Goal: Register for event/course

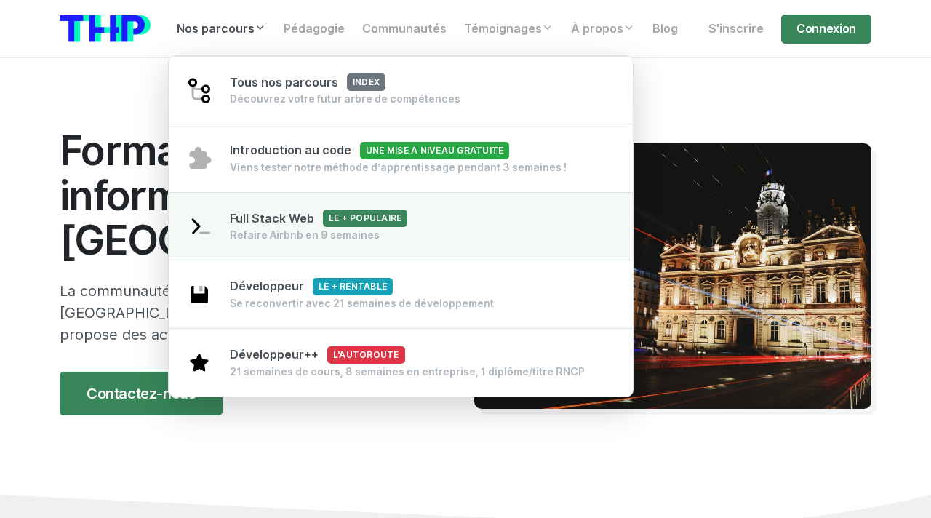
click at [322, 241] on div "Refaire Airbnb en 9 semaines" at bounding box center [318, 235] width 177 height 15
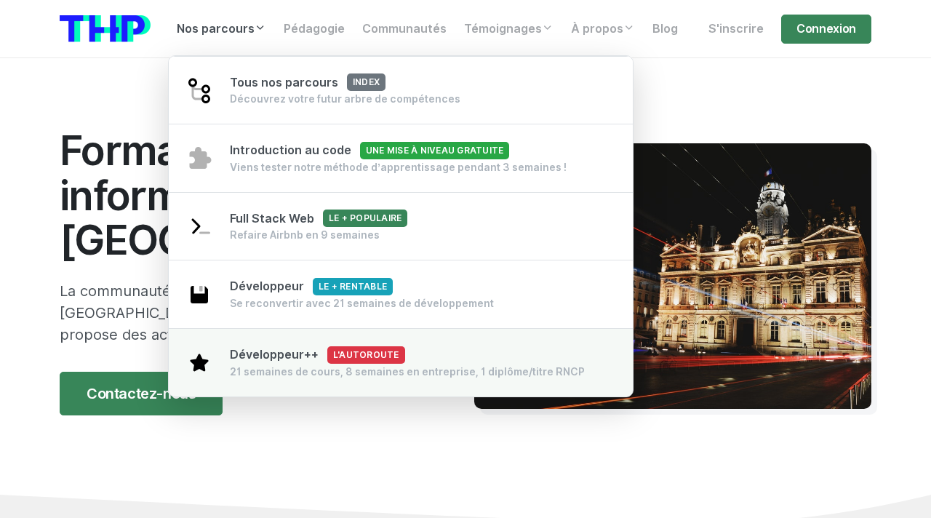
click at [499, 361] on div "Développeur++ L'autoroute 21 semaines de cours, 8 semaines en entreprise, 1 dip…" at bounding box center [407, 362] width 355 height 33
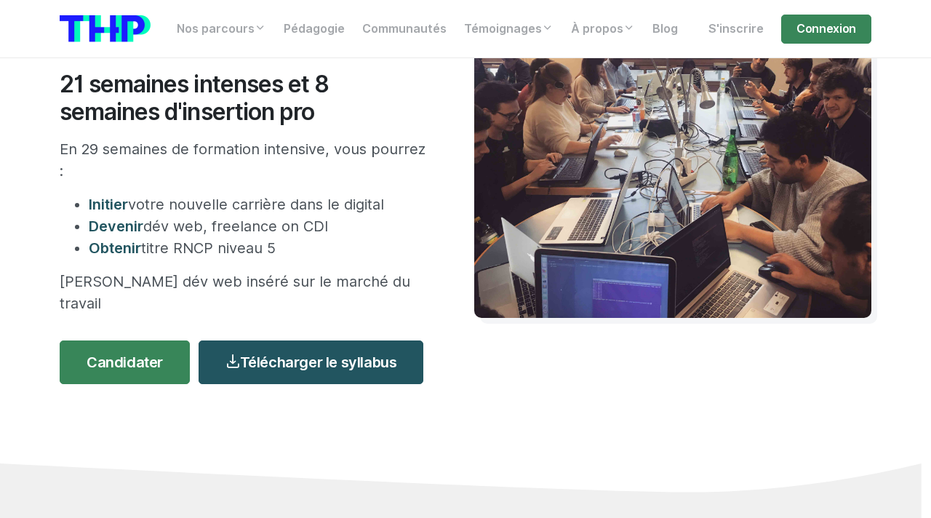
scroll to position [210, 0]
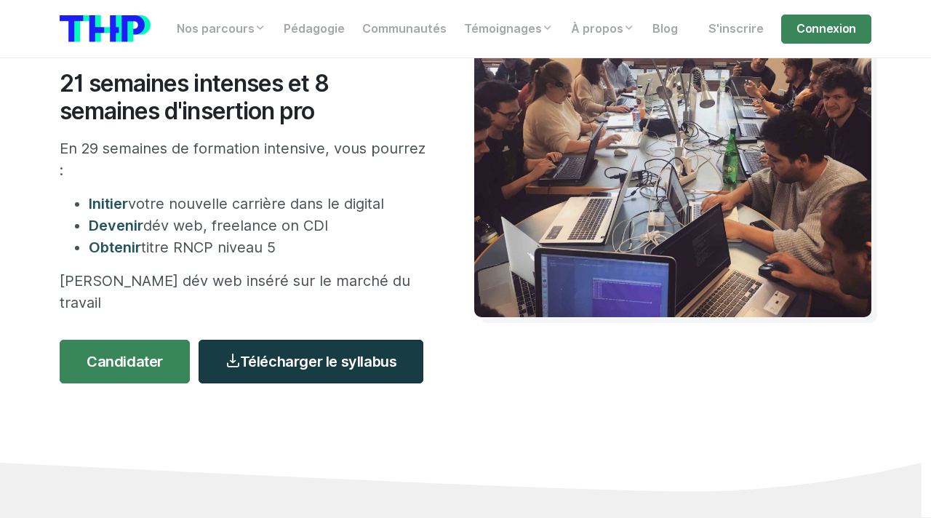
click at [268, 340] on link "Télécharger le syllabus" at bounding box center [311, 362] width 225 height 44
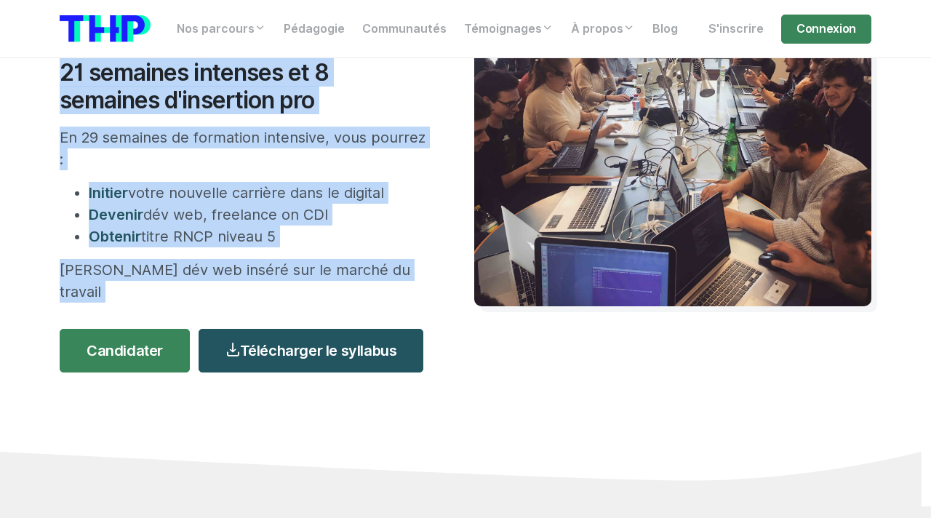
scroll to position [0, 0]
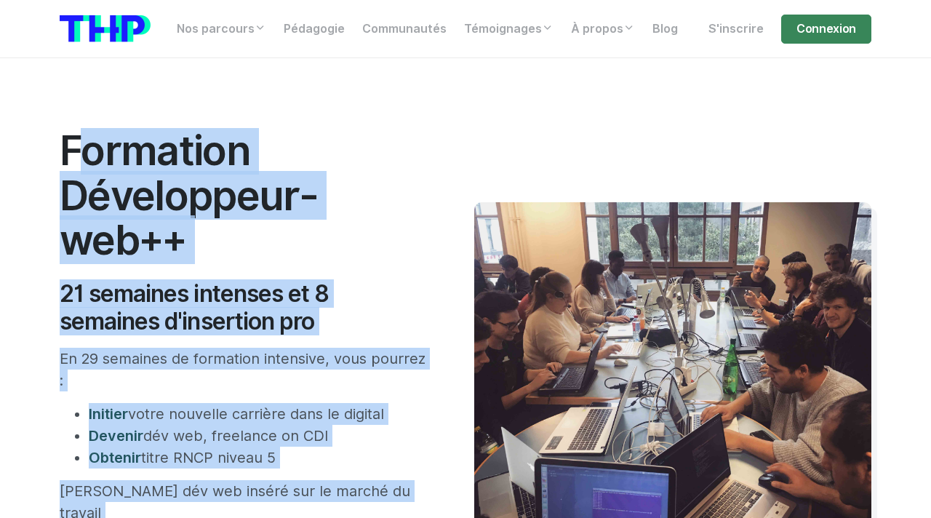
copy body "Formation Développeur-web++ 21 semaines intenses et 8 semaines d'insertion pro …"
drag, startPoint x: 617, startPoint y: 380, endPoint x: 460, endPoint y: 120, distance: 303.4
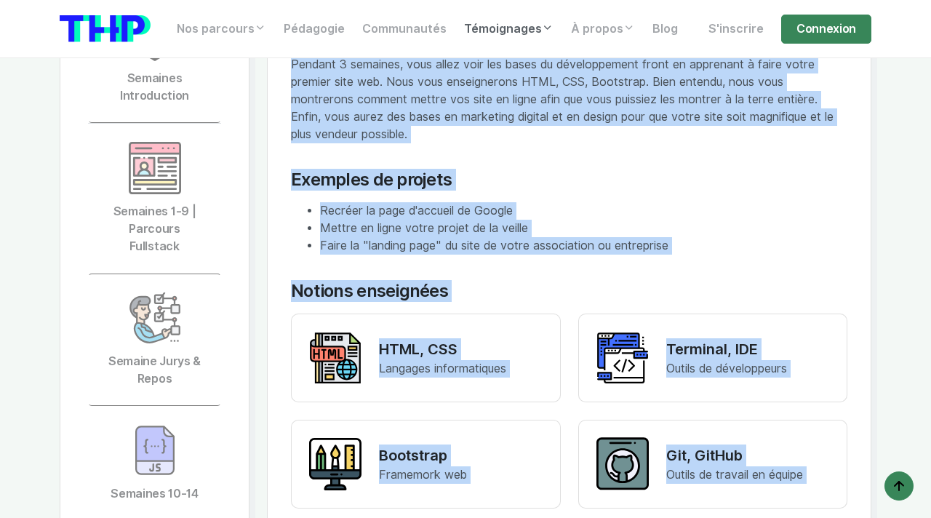
scroll to position [3339, 0]
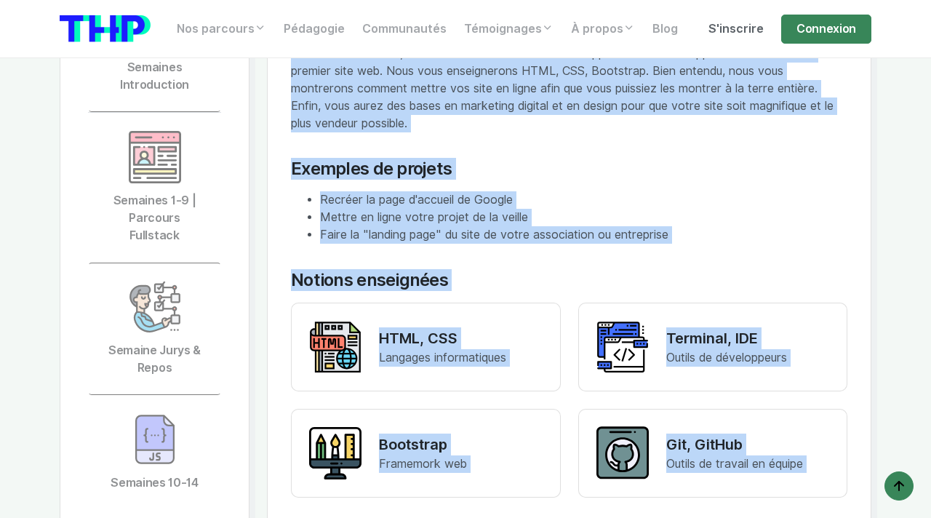
click at [737, 29] on link "S'inscrire" at bounding box center [735, 29] width 73 height 29
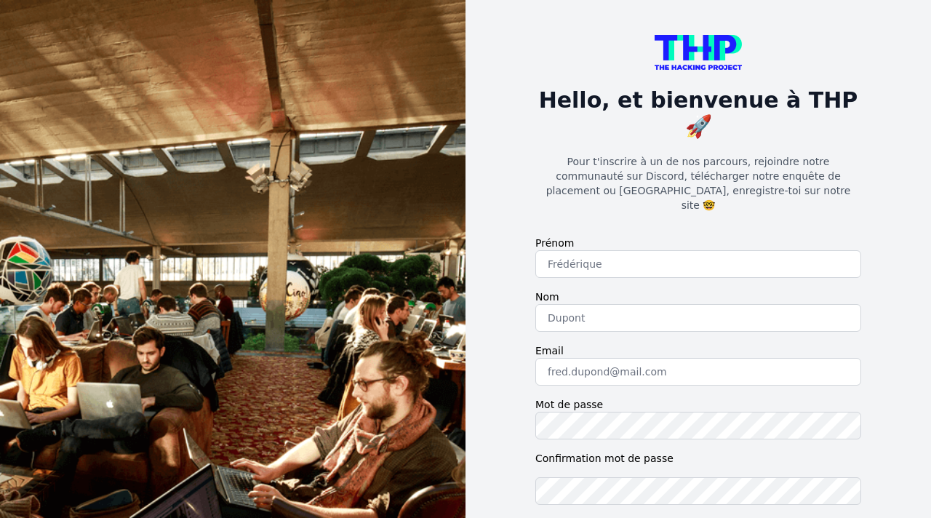
scroll to position [1, 0]
click at [636, 250] on input "text" at bounding box center [698, 264] width 326 height 28
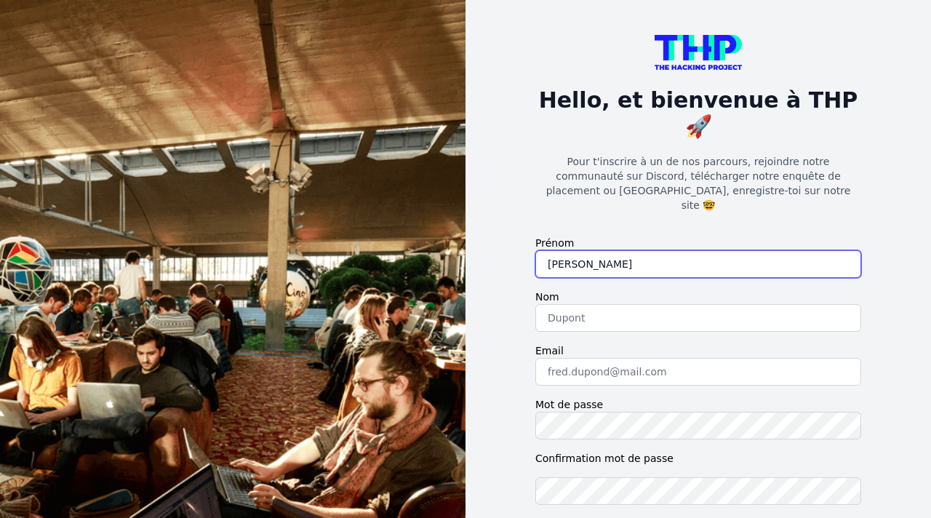
type input "[PERSON_NAME]"
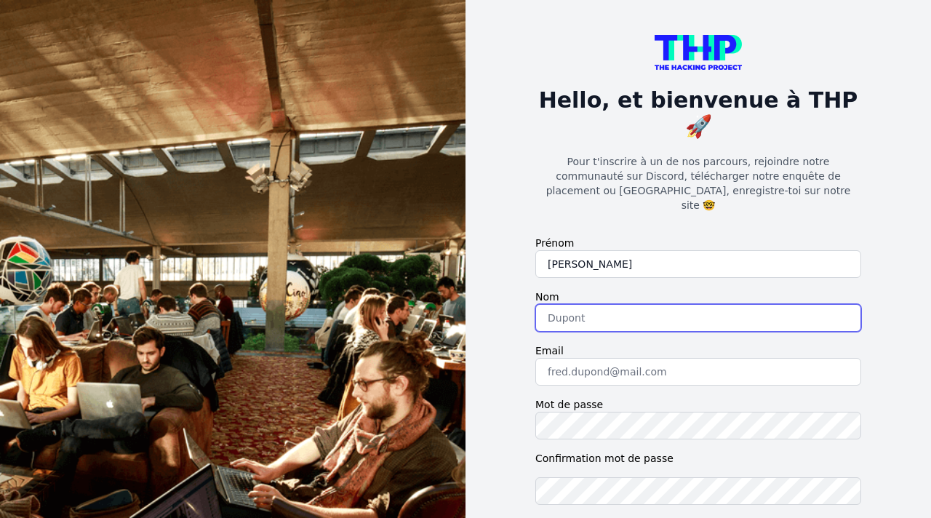
click at [600, 304] on input "text" at bounding box center [698, 318] width 326 height 28
type input "Merren"
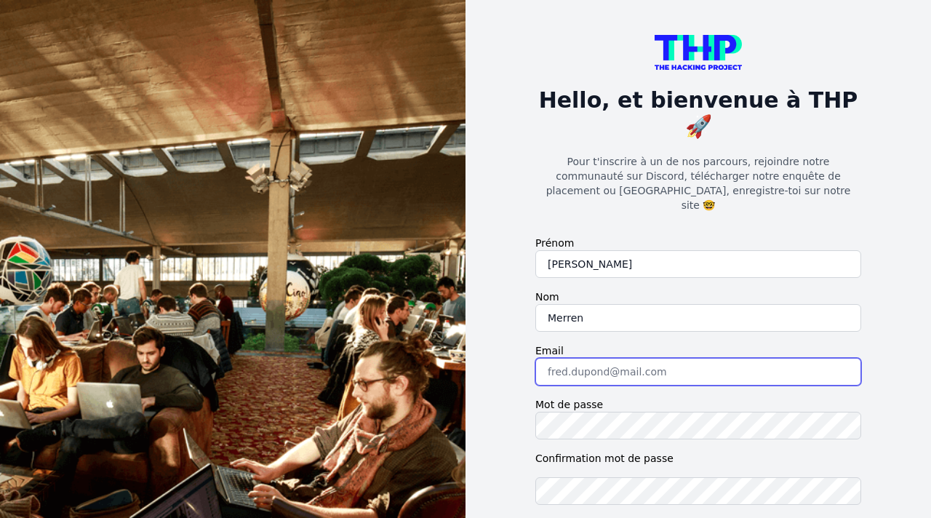
click at [569, 358] on input "email" at bounding box center [698, 372] width 326 height 28
type input "kjmerren@icloud.com"
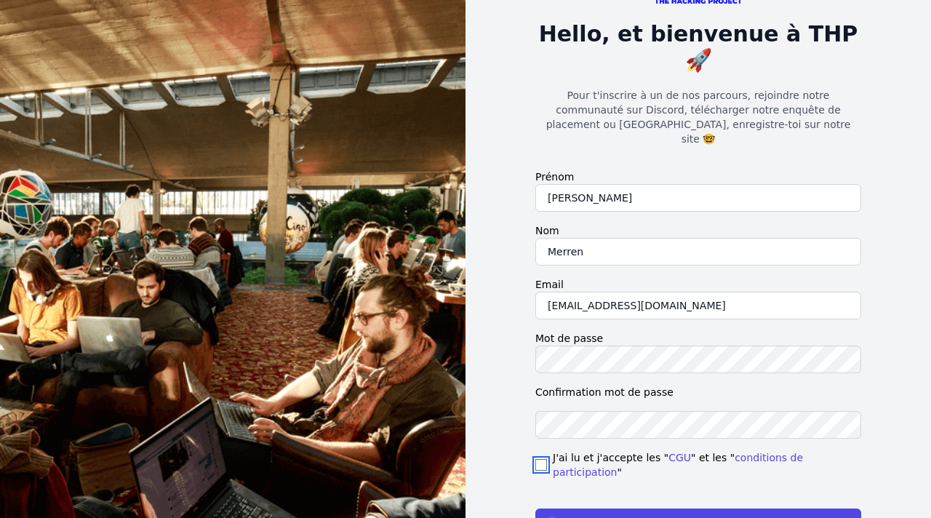
scroll to position [81, 0]
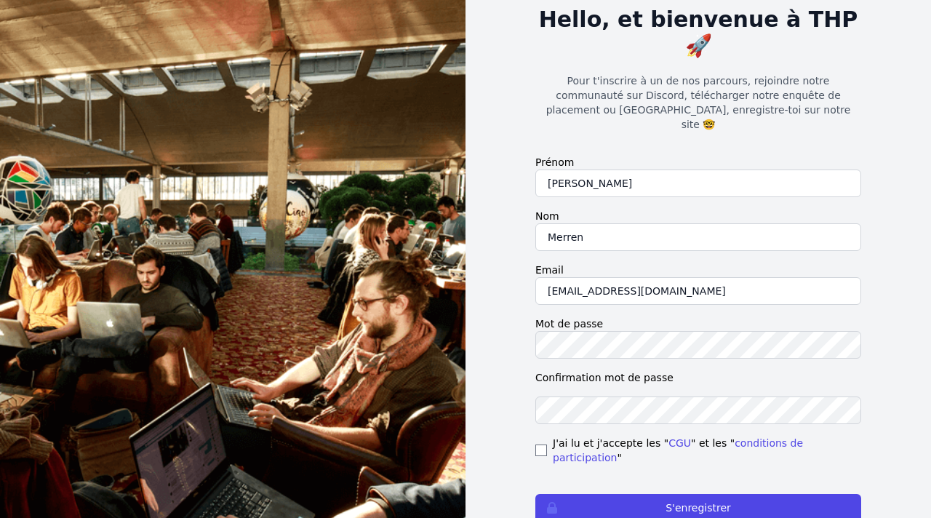
click at [534, 409] on div "Hello, et bienvenue à THP 🚀 Pour t'inscrire à un de nos parcours, rejoindre not…" at bounding box center [698, 259] width 372 height 681
click at [540, 444] on input "checkbox" at bounding box center [541, 450] width 12 height 12
checkbox input "true"
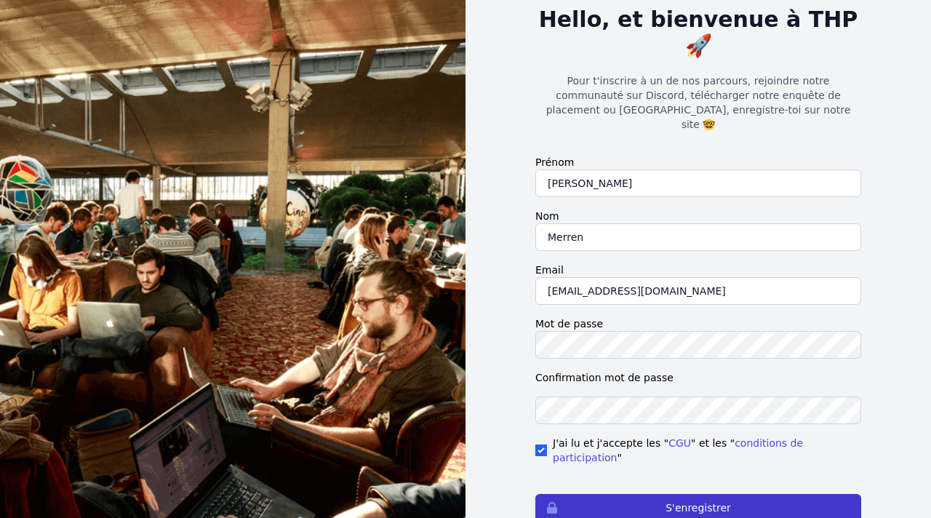
click at [591, 494] on button "S'enregistrer" at bounding box center [698, 508] width 326 height 28
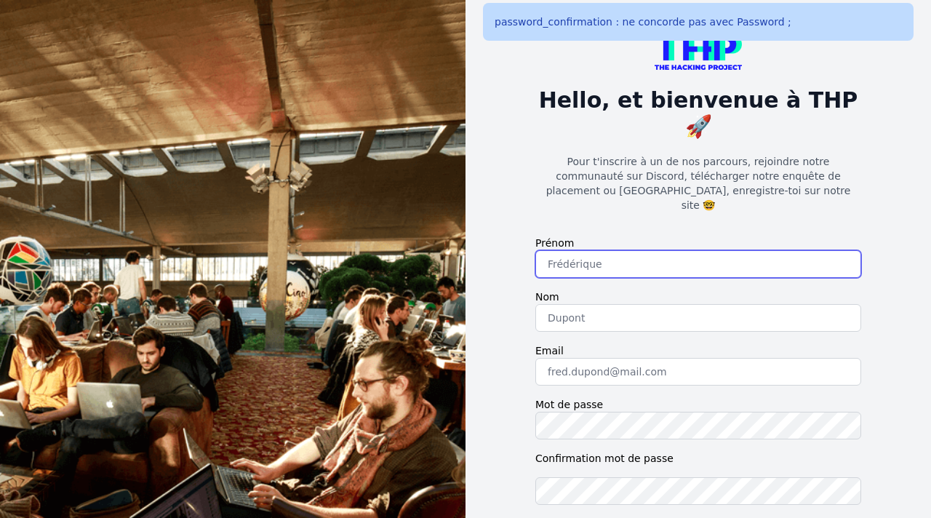
click at [598, 250] on input "text" at bounding box center [698, 264] width 326 height 28
type input "[PERSON_NAME]"
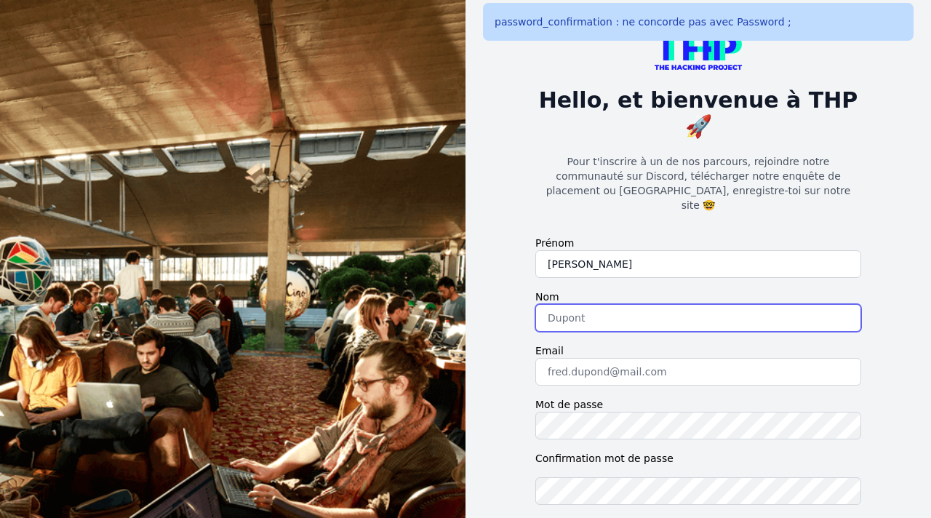
click at [575, 304] on input "text" at bounding box center [698, 318] width 326 height 28
type input "Merren"
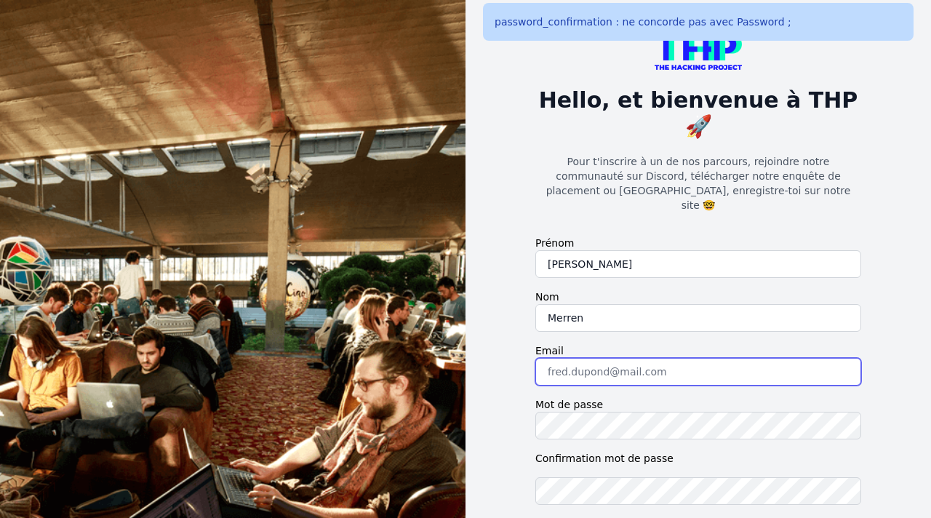
click at [569, 358] on input "email" at bounding box center [698, 372] width 326 height 28
type input "kjmerren@icloud.com"
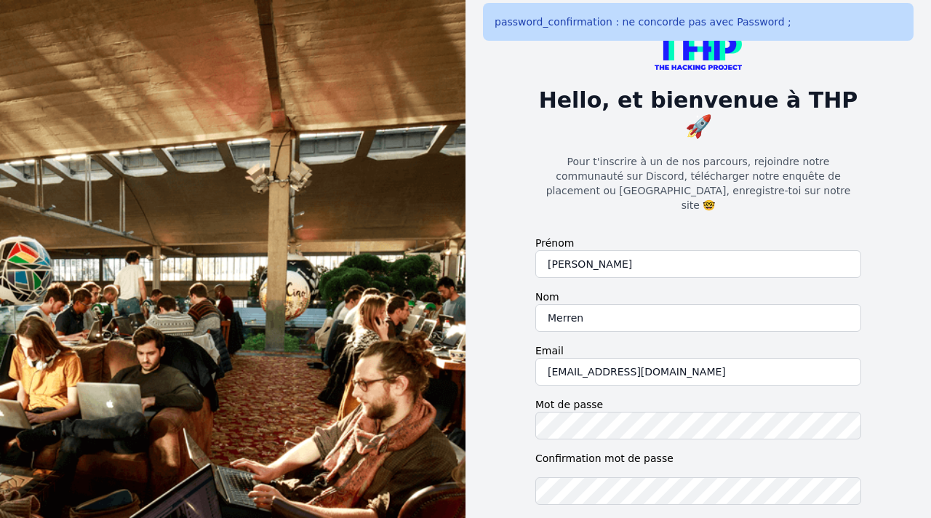
checkbox input "true"
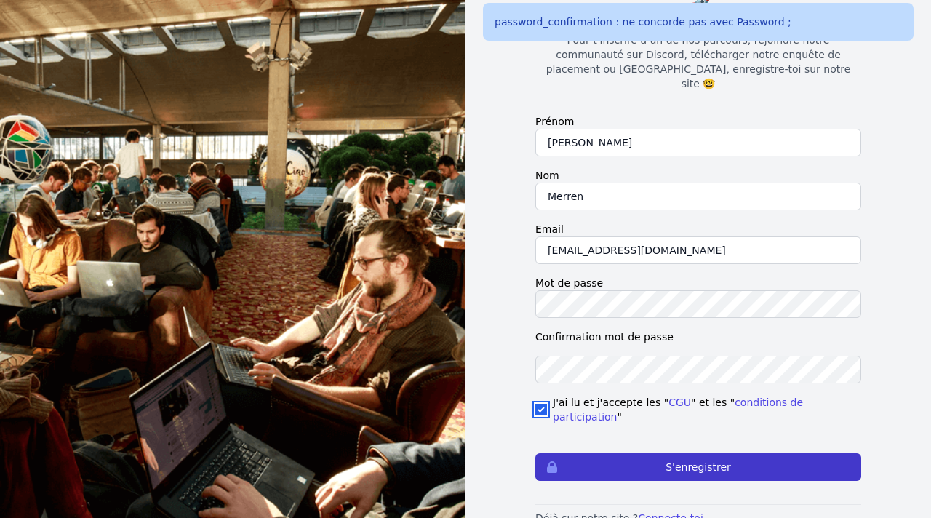
scroll to position [123, 0]
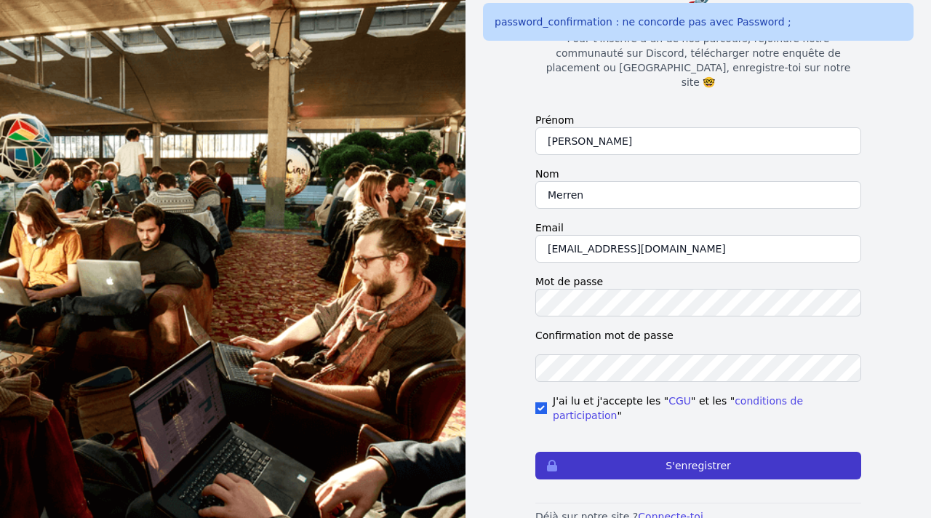
click at [623, 452] on button "S'enregistrer" at bounding box center [698, 466] width 326 height 28
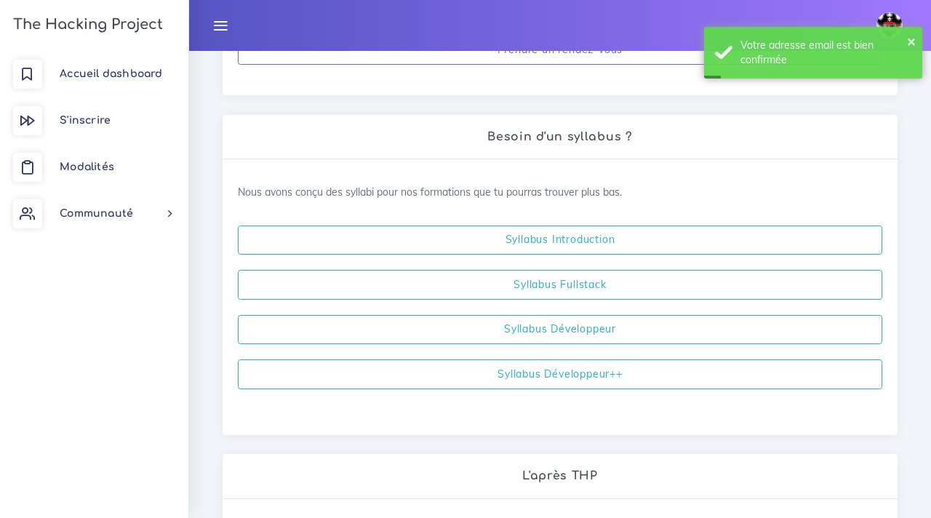
scroll to position [301, 0]
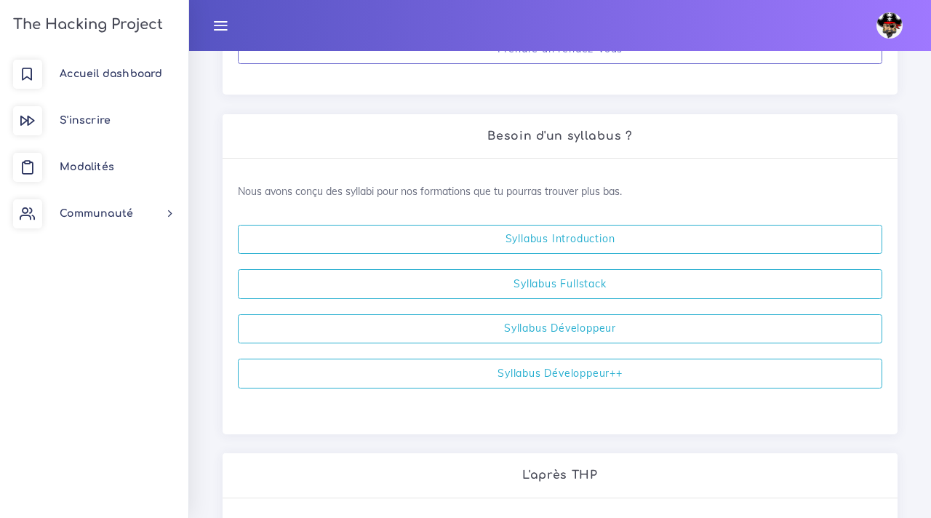
click at [881, 7] on link at bounding box center [892, 25] width 52 height 51
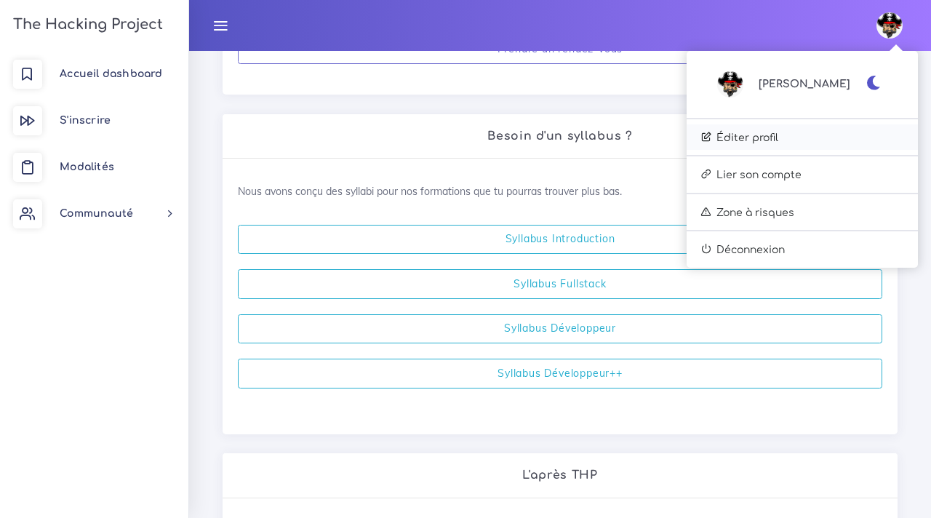
click at [809, 145] on link "Éditer profil" at bounding box center [801, 137] width 231 height 26
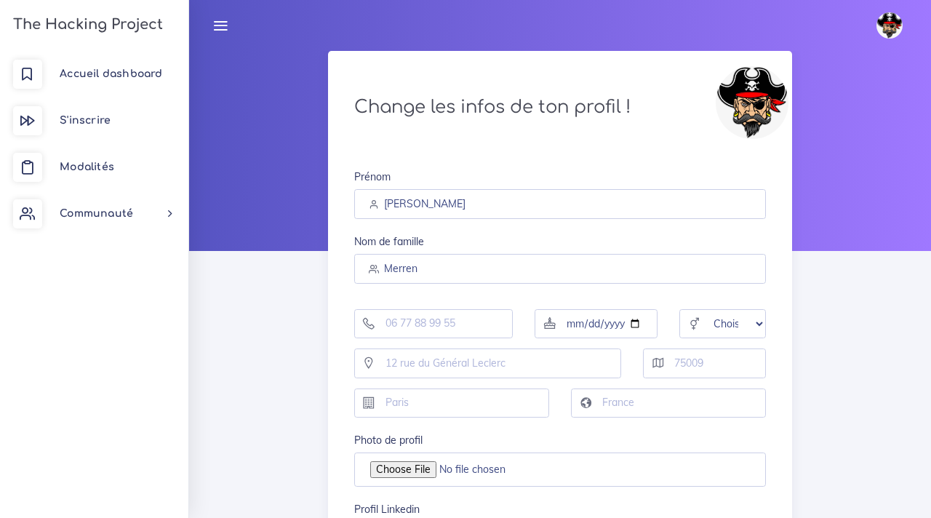
click at [739, 113] on img at bounding box center [751, 102] width 73 height 73
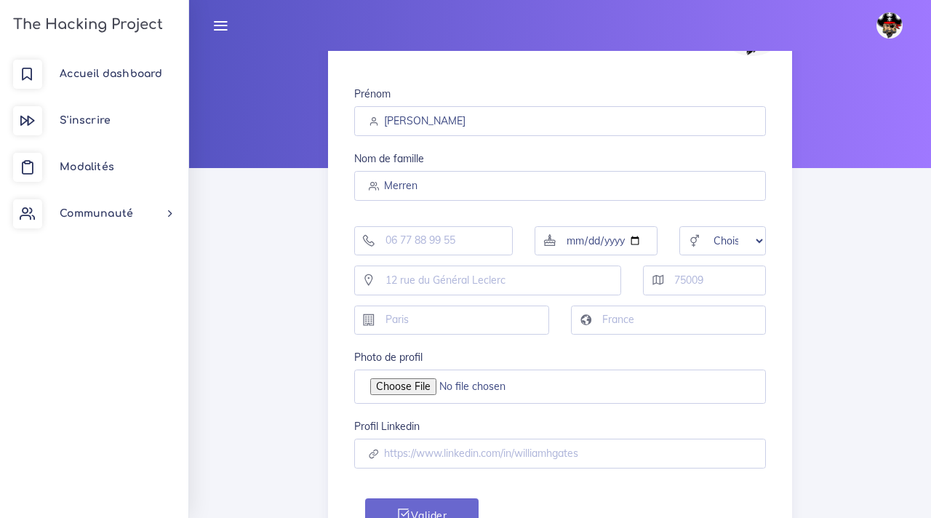
scroll to position [96, 0]
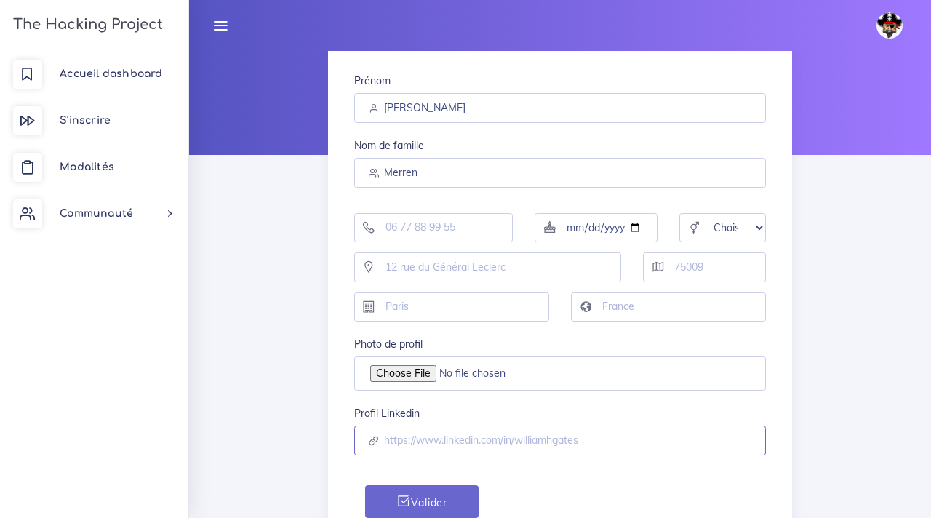
click at [464, 436] on input "text" at bounding box center [560, 440] width 412 height 30
paste input "https://www.linkedin.com/in/kimberlymerren/"
type input "https://www.linkedin.com/in/kimberlymerren/"
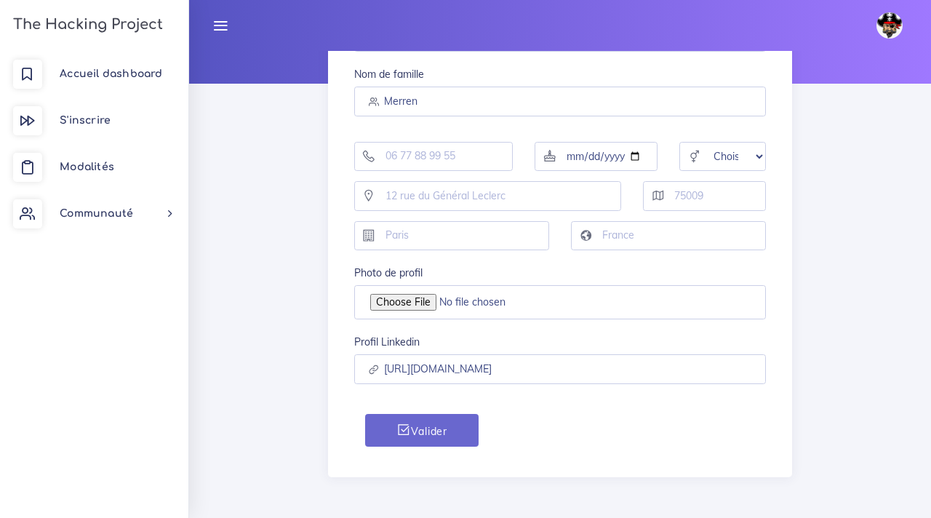
click at [436, 446] on div "Prénom Kimberly Nom de famille Merren Choisir Homme Femme Autre Photo de profil…" at bounding box center [560, 232] width 443 height 490
click at [430, 433] on button "Valider" at bounding box center [421, 430] width 113 height 33
click at [438, 166] on input "tel" at bounding box center [433, 157] width 159 height 30
type input "0782275583"
click at [423, 441] on button "Valider" at bounding box center [421, 430] width 113 height 33
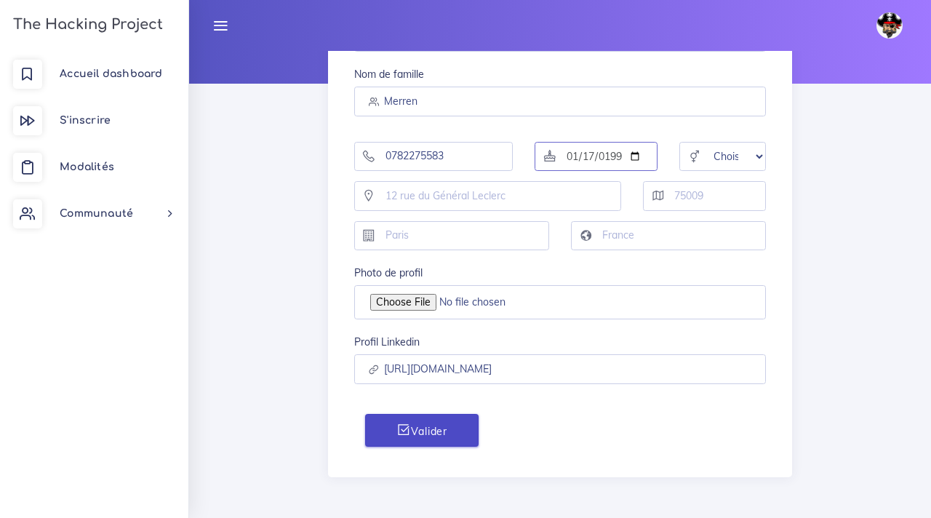
type input "1999-01-17"
click at [739, 156] on select "Choisir Homme Femme Autre" at bounding box center [722, 157] width 87 height 30
select select "female"
click at [713, 200] on input "text" at bounding box center [704, 196] width 123 height 30
type input "69006"
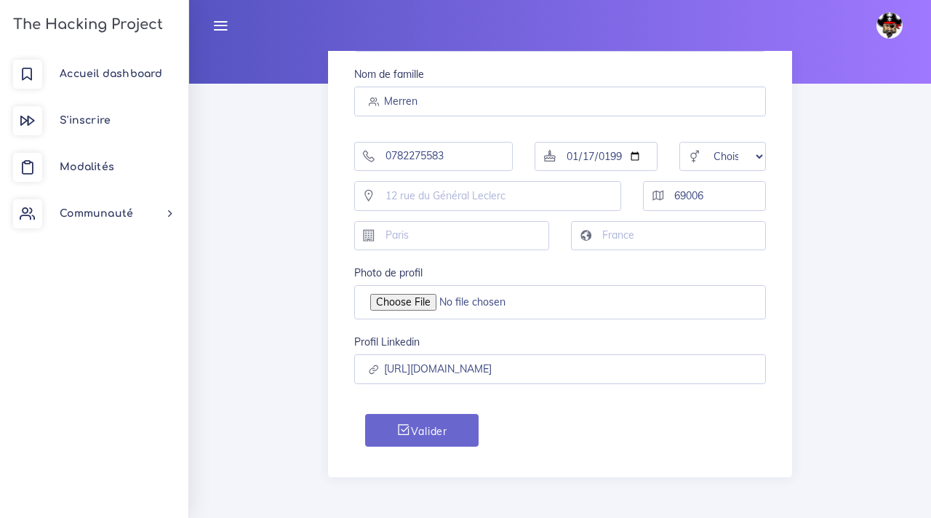
click at [422, 447] on div "Prénom Kimberly Nom de famille Merren 0782275583 1999-01-17 Choisir Homme Femme…" at bounding box center [560, 232] width 443 height 490
click at [421, 433] on button "Valider" at bounding box center [421, 430] width 113 height 33
type input "LYON"
click at [404, 430] on icon "submit" at bounding box center [403, 429] width 15 height 15
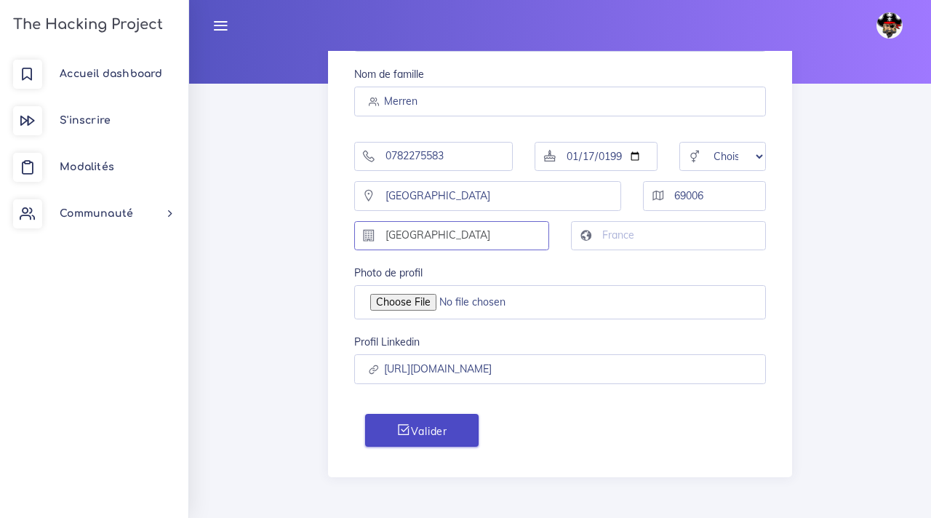
type input "LYON"
click at [404, 430] on icon "submit" at bounding box center [403, 429] width 15 height 15
type input "FRANCE"
click at [365, 414] on button "Valider" at bounding box center [421, 430] width 113 height 33
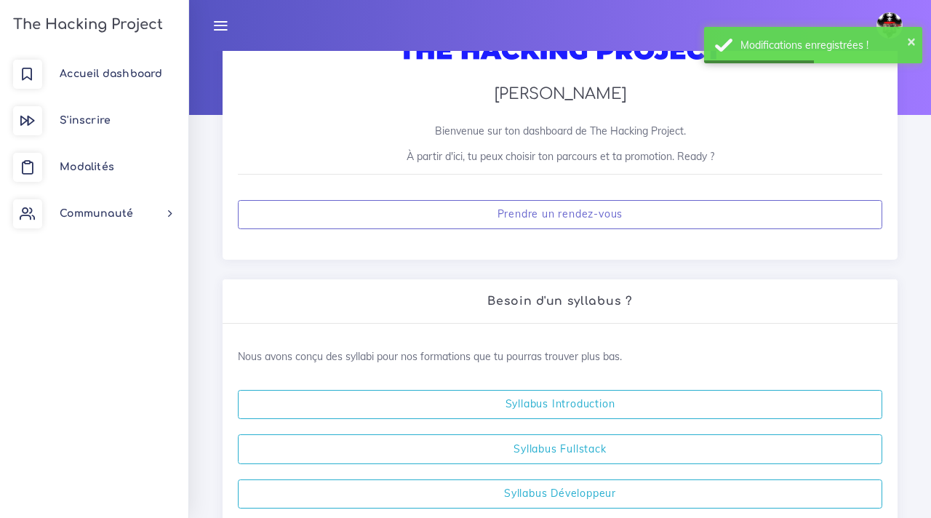
scroll to position [135, 0]
click at [528, 152] on p "À partir d'ici, tu peux choisir ton parcours et ta promotion. Ready ?" at bounding box center [560, 157] width 644 height 15
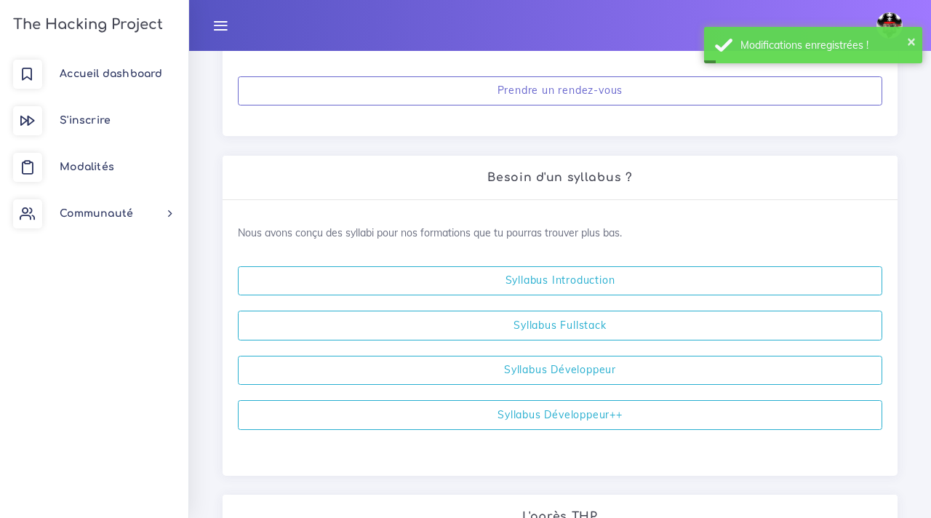
scroll to position [260, 0]
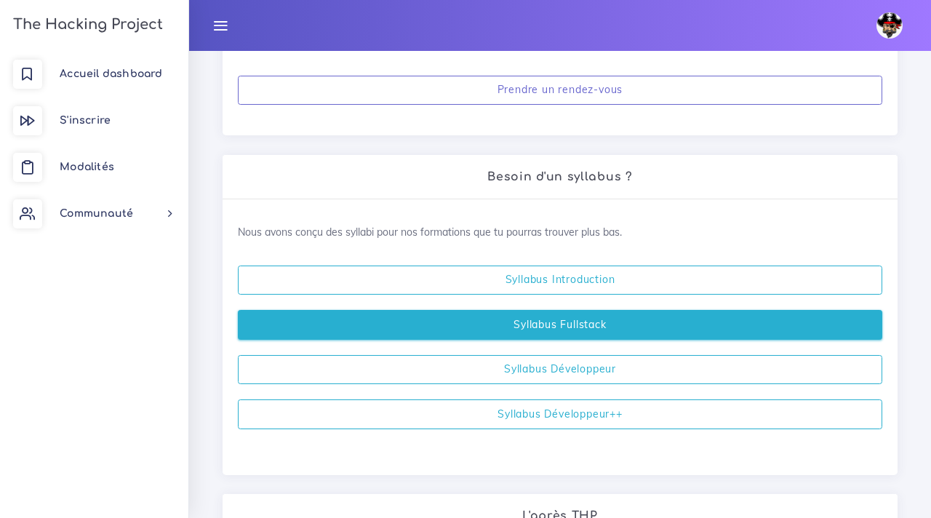
click at [484, 324] on link "Syllabus Fullstack" at bounding box center [560, 325] width 644 height 30
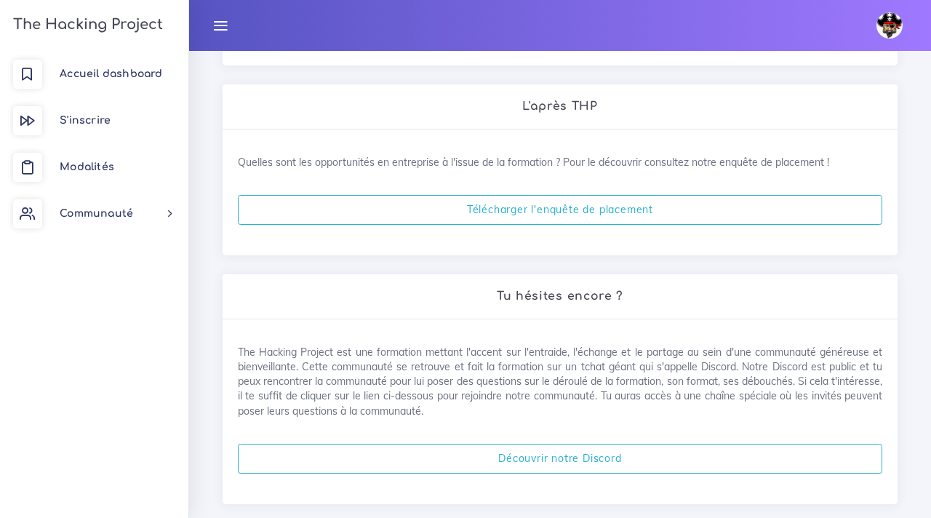
scroll to position [697, 0]
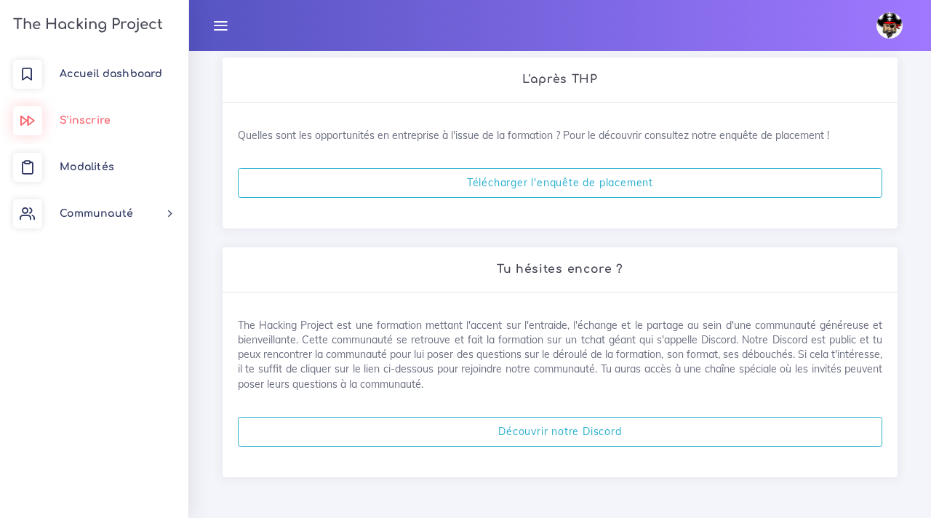
click at [48, 107] on link "S'inscrire" at bounding box center [94, 120] width 188 height 47
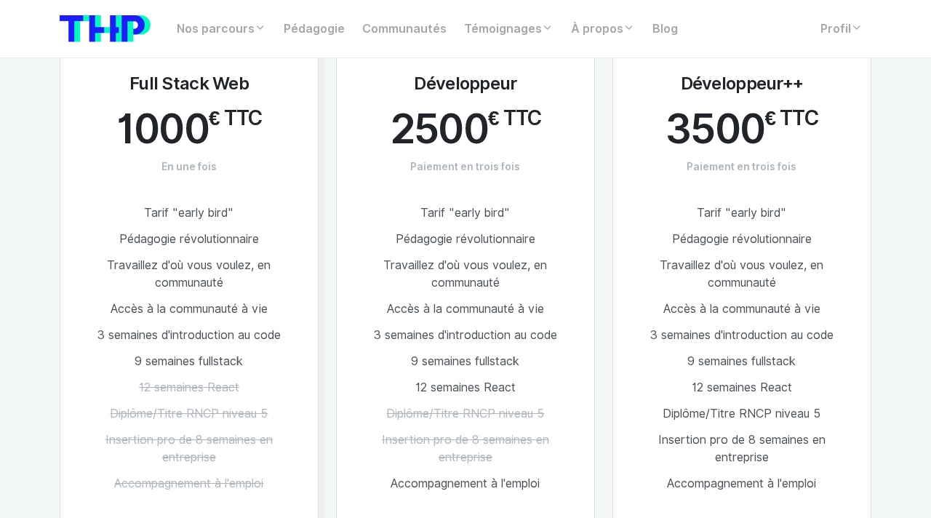
scroll to position [898, 0]
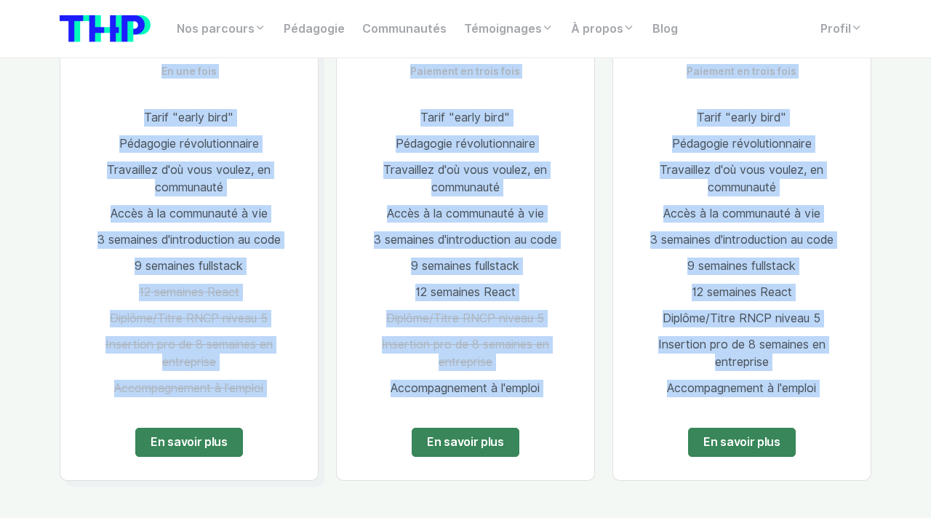
drag, startPoint x: 105, startPoint y: 80, endPoint x: 807, endPoint y: 440, distance: 788.6
click at [807, 440] on div "Le + populaire Full Stack Web 1000 € TTC En une fois Tarif "early bird" Pédagog…" at bounding box center [465, 205] width 829 height 588
copy div "Full Stack Web 1000 € TTC En une fois Tarif "early bird" Pédagogie révolutionna…"
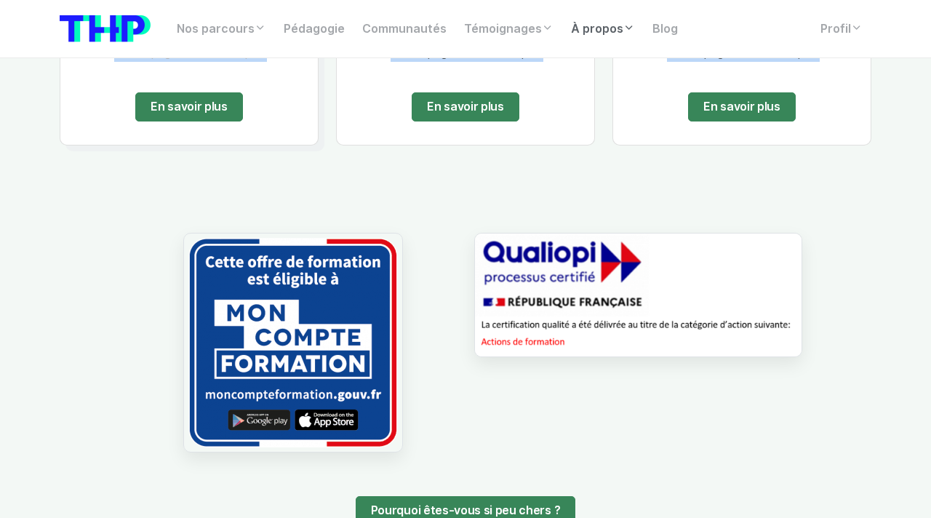
scroll to position [1264, 0]
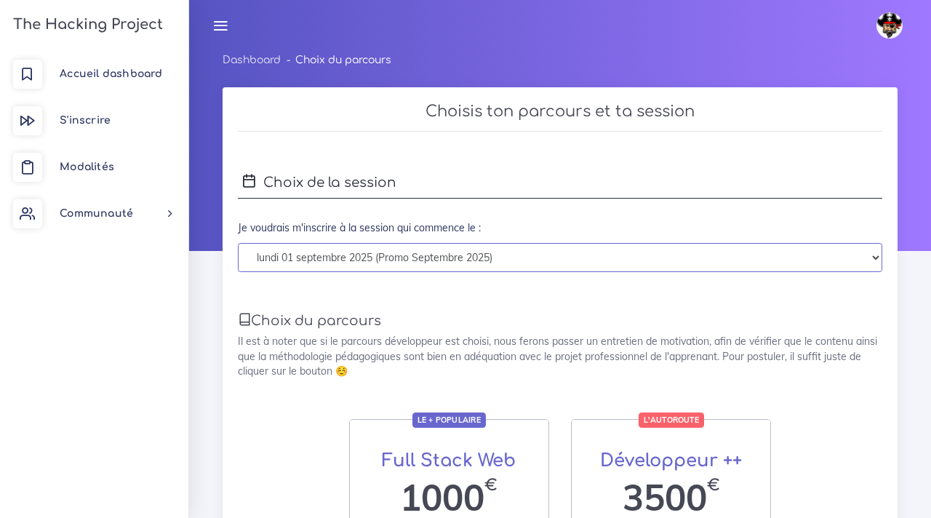
click at [363, 262] on select "[DATE] (Promo [DATE]) [DATE] (Promo [DATE])" at bounding box center [560, 258] width 644 height 30
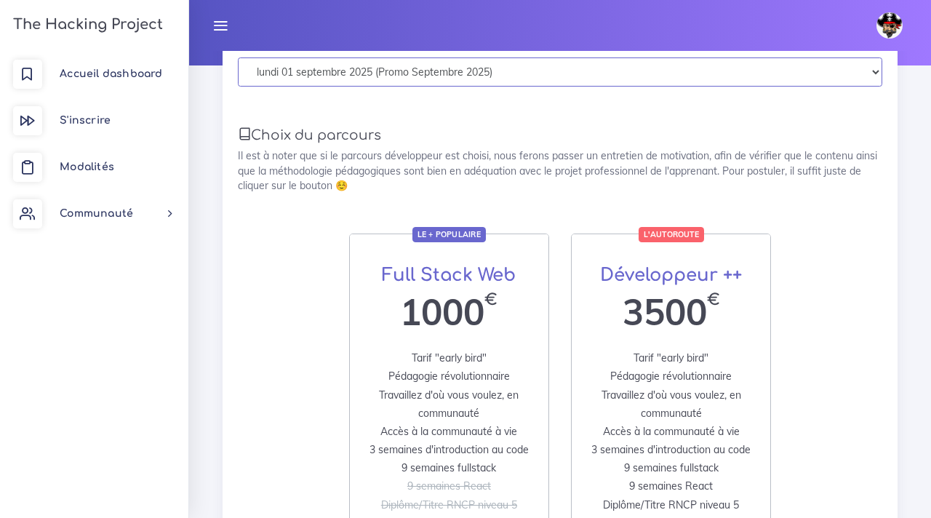
scroll to position [189, 0]
